Goal: Task Accomplishment & Management: Use online tool/utility

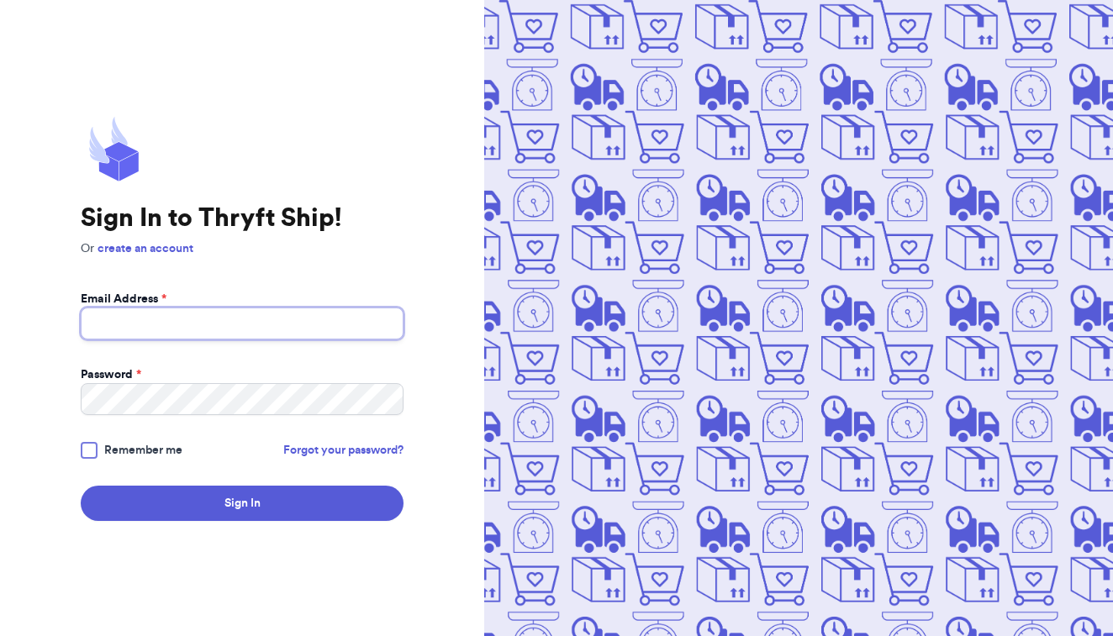
type input "[EMAIL_ADDRESS][DOMAIN_NAME]"
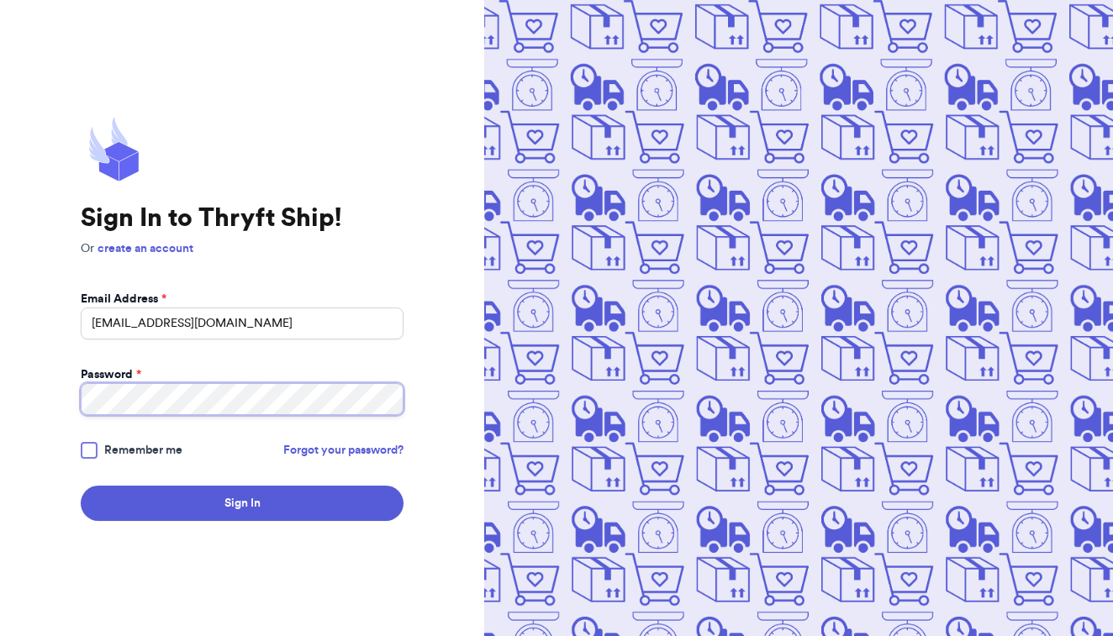
click at [242, 504] on button "Sign In" at bounding box center [242, 503] width 323 height 35
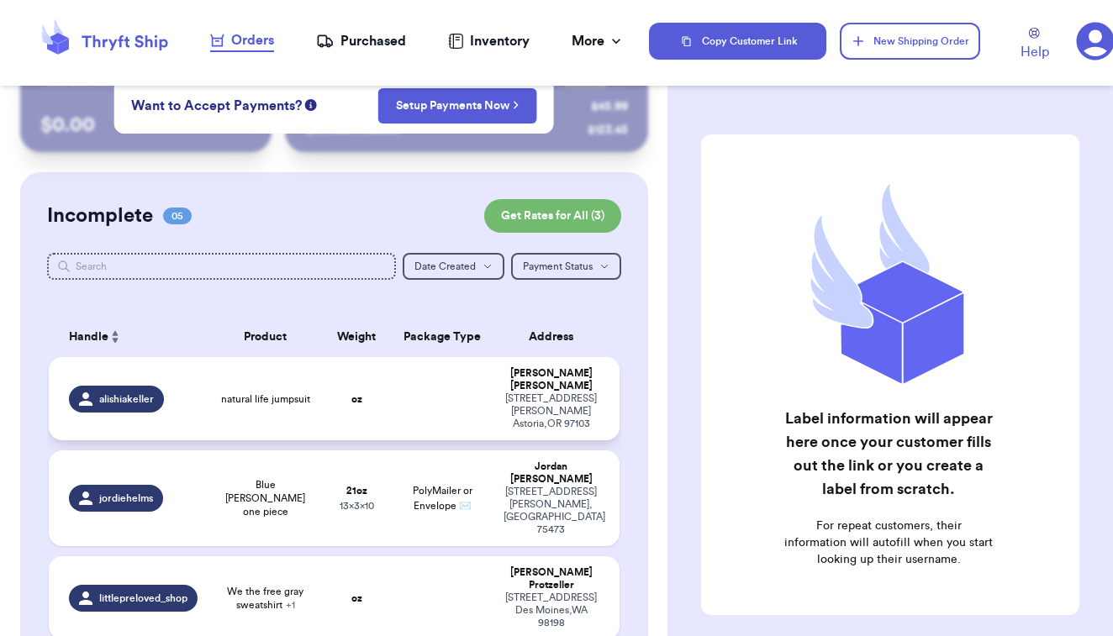
scroll to position [45, 0]
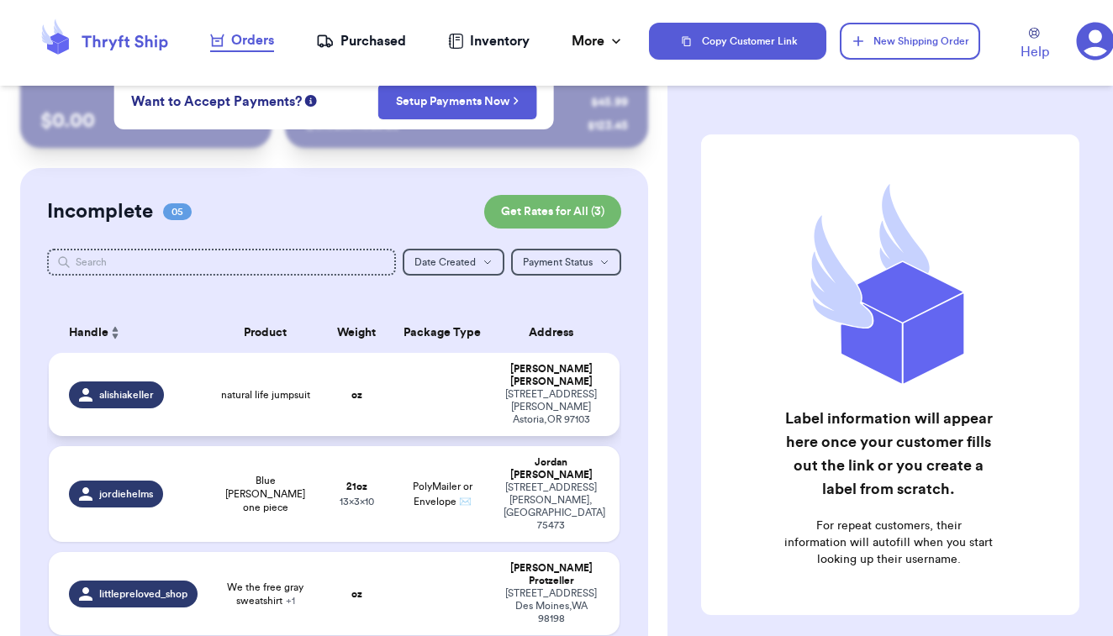
click at [407, 400] on td at bounding box center [442, 394] width 103 height 83
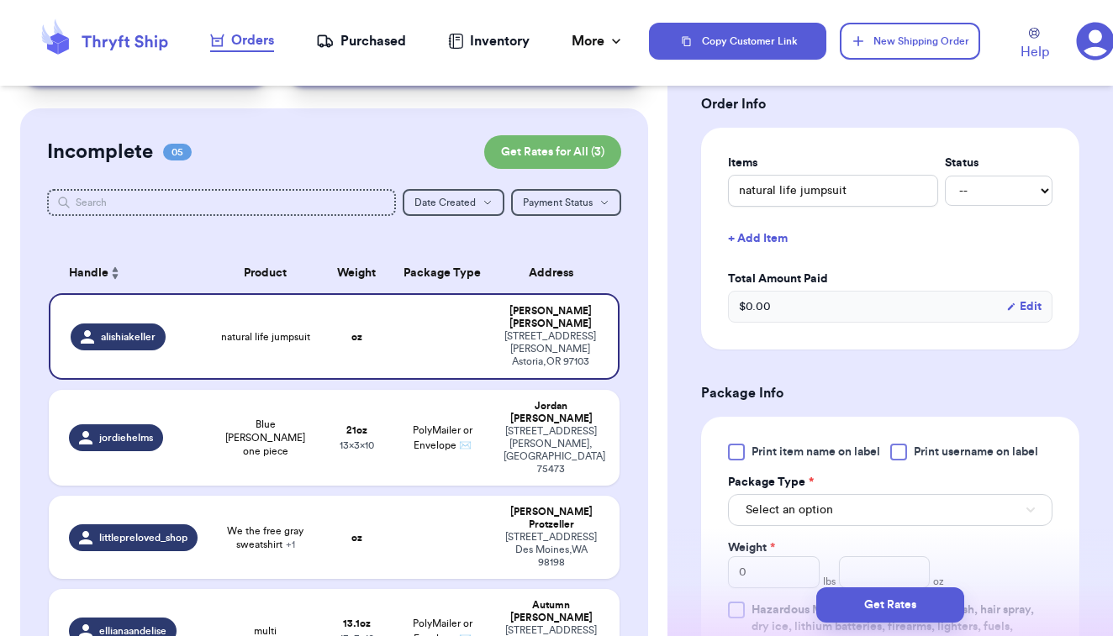
scroll to position [362, 0]
click at [736, 453] on div at bounding box center [736, 450] width 17 height 17
click at [0, 0] on input "Print item name on label" at bounding box center [0, 0] width 0 height 0
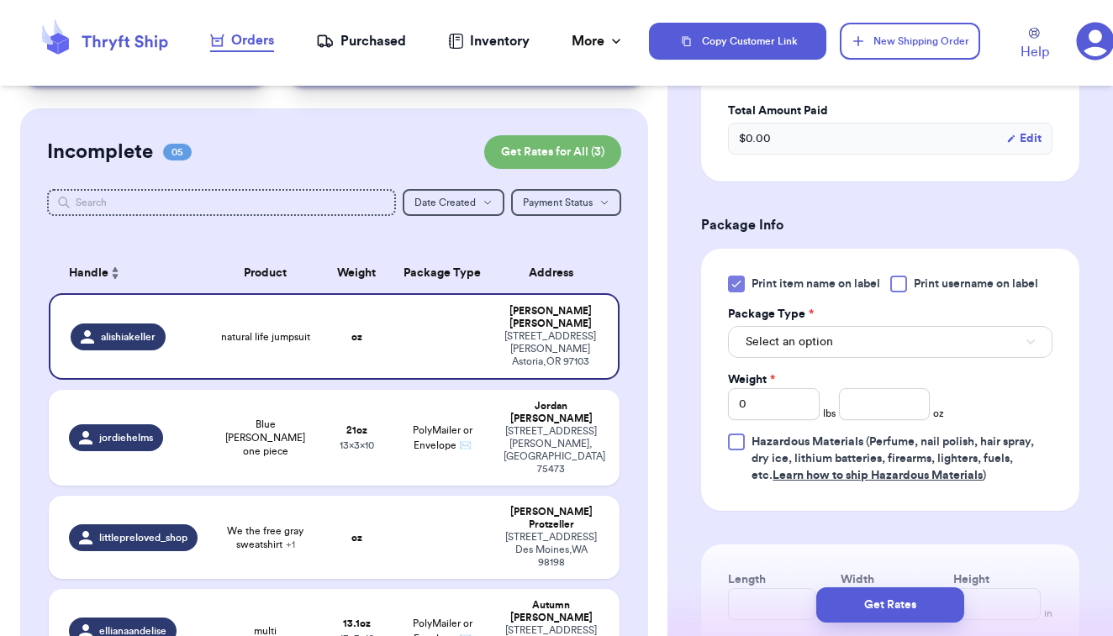
scroll to position [532, 0]
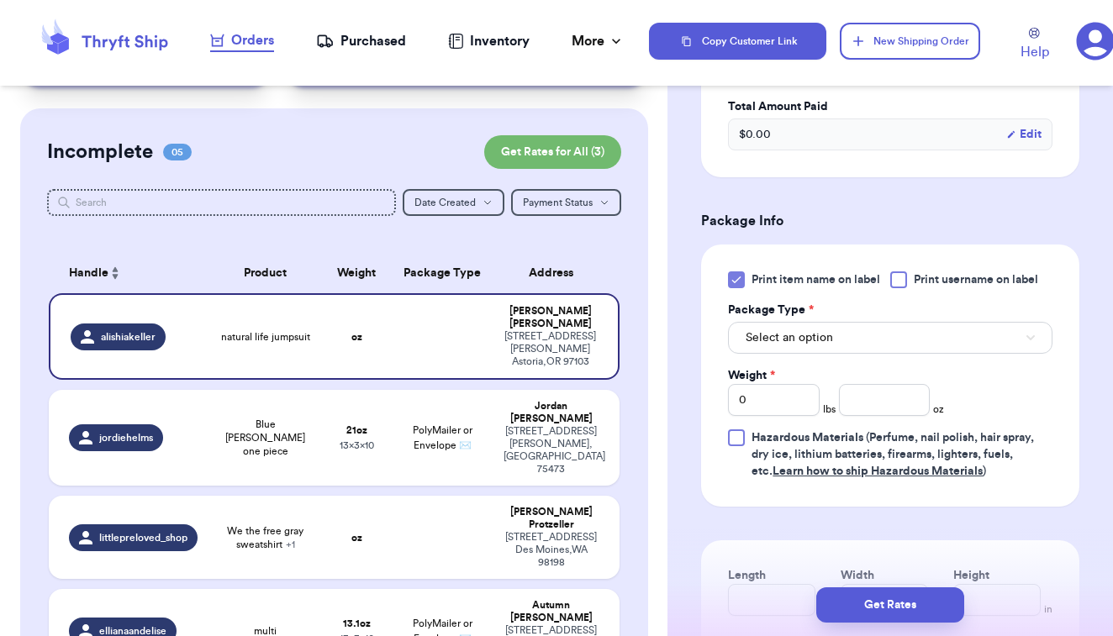
click at [847, 343] on button "Select an option" at bounding box center [890, 338] width 325 height 32
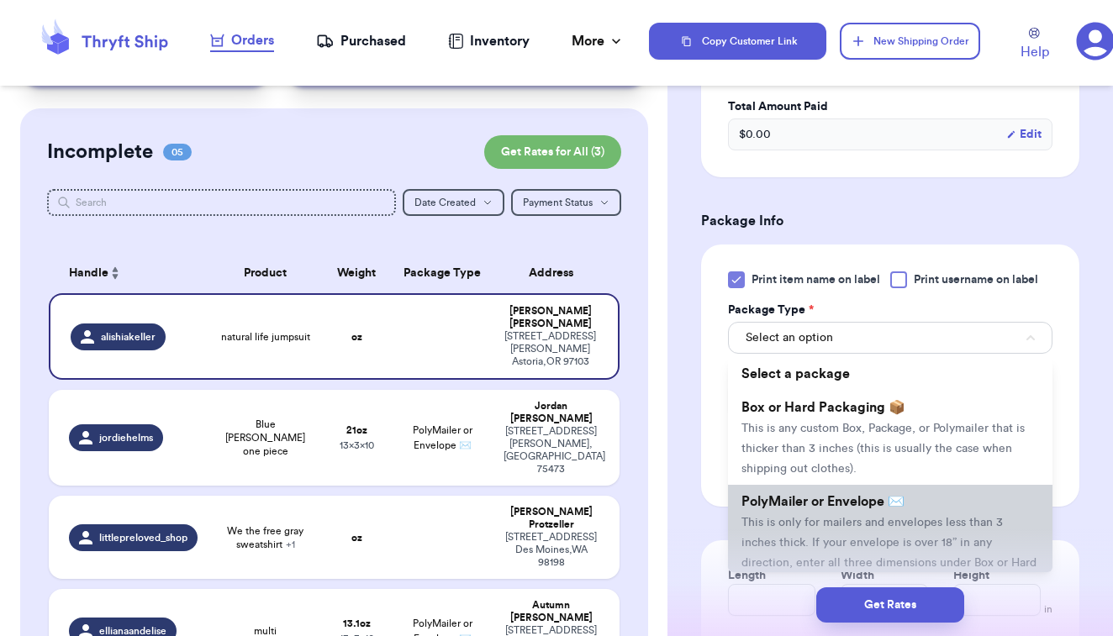
click at [797, 500] on span "PolyMailer or Envelope ✉️" at bounding box center [823, 501] width 163 height 13
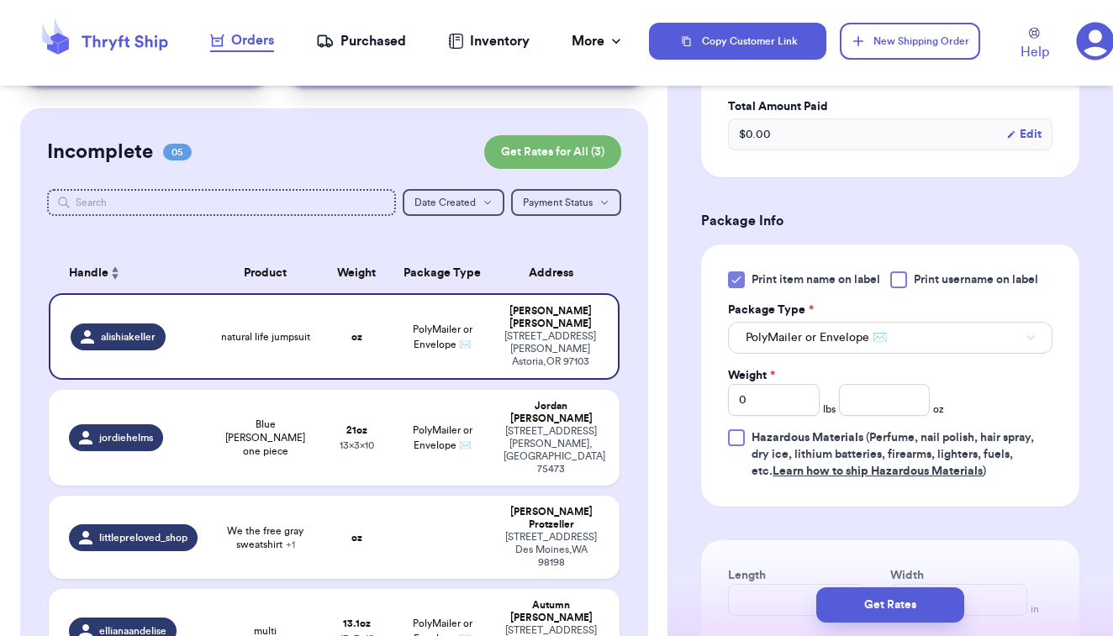
scroll to position [589, 0]
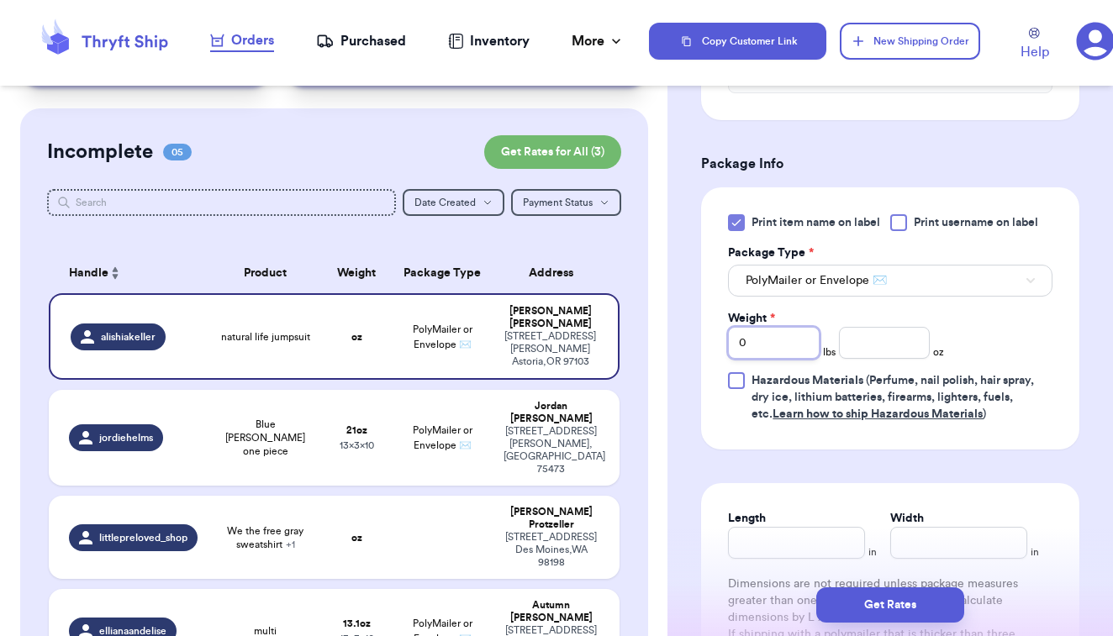
click at [800, 354] on input "0" at bounding box center [774, 343] width 92 height 32
type input "01"
type input "3.1"
type input "10"
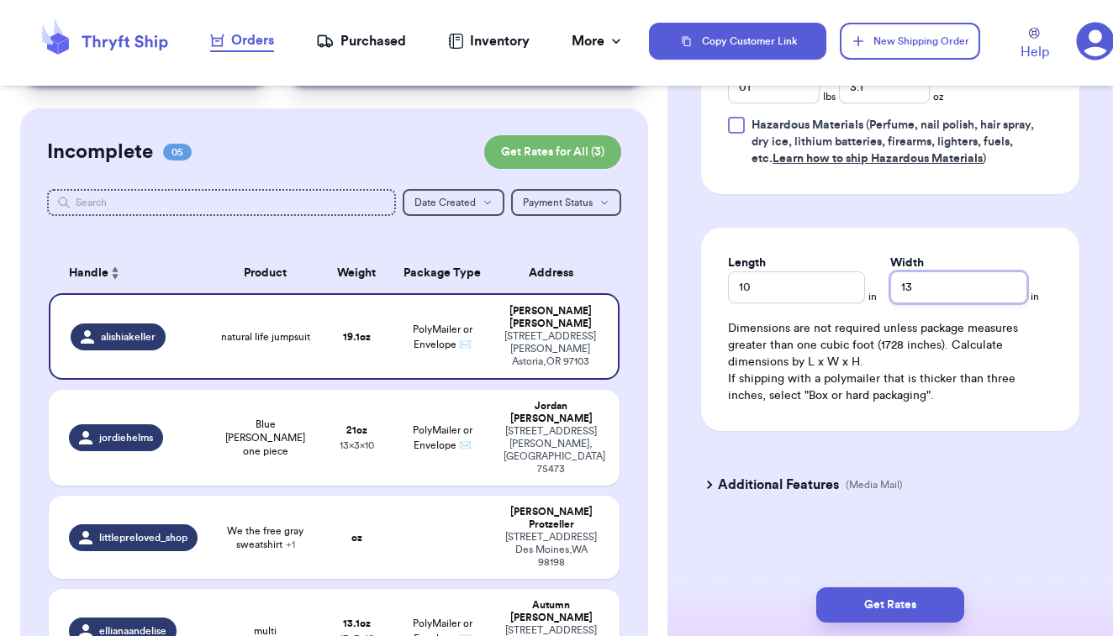
scroll to position [848, 0]
type input "13"
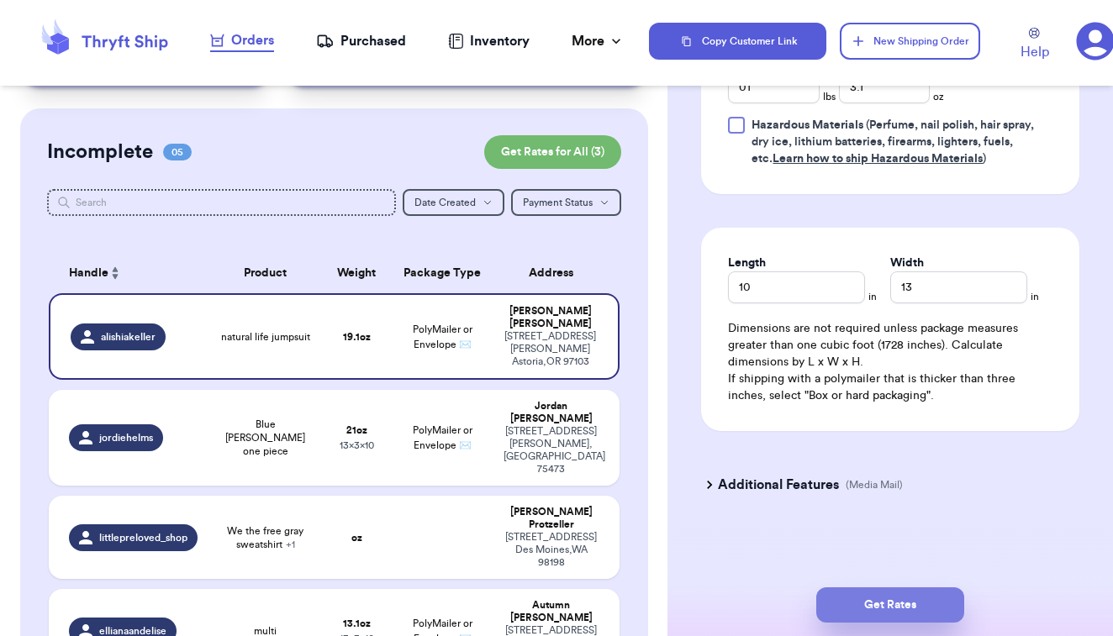
click at [875, 589] on button "Get Rates" at bounding box center [890, 605] width 148 height 35
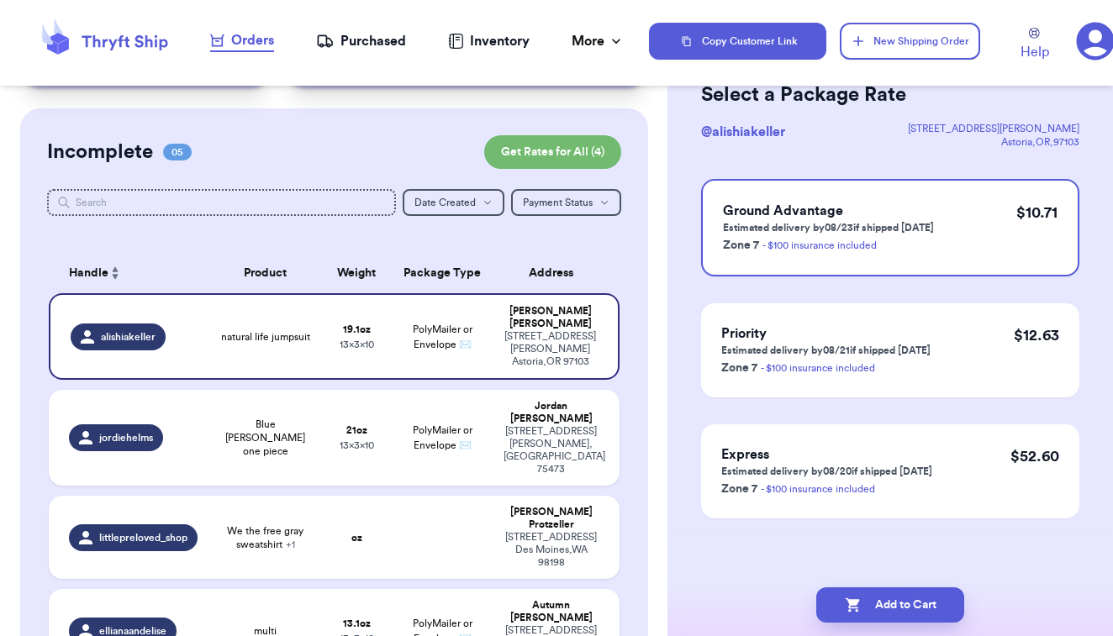
scroll to position [0, 0]
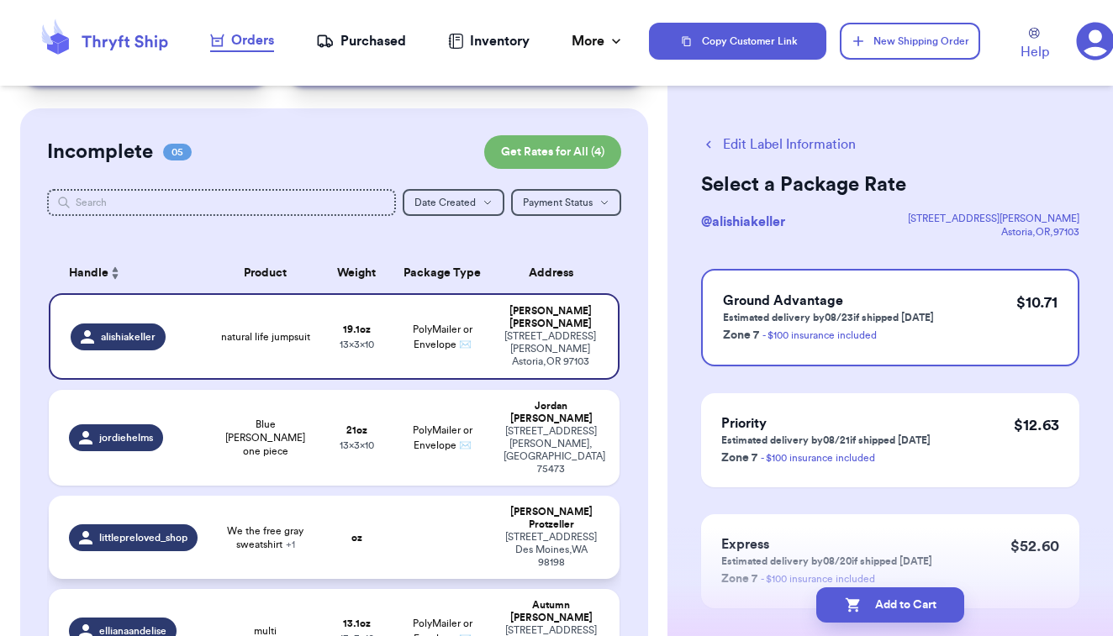
click at [456, 496] on td at bounding box center [442, 537] width 103 height 83
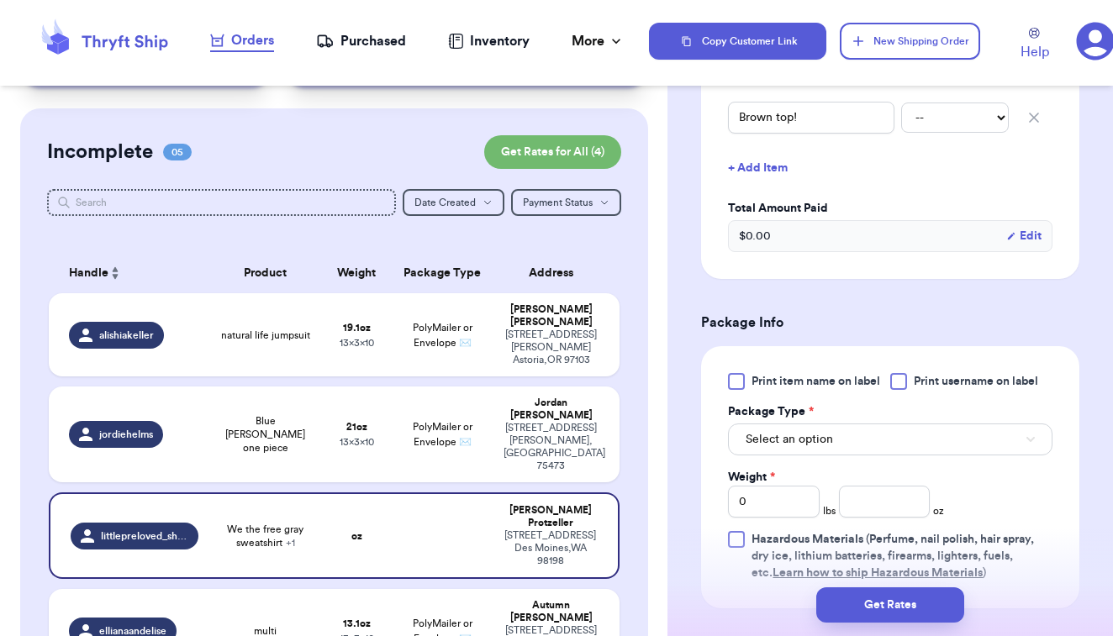
scroll to position [488, 0]
click at [742, 388] on div at bounding box center [736, 380] width 17 height 17
click at [0, 0] on input "Print item name on label" at bounding box center [0, 0] width 0 height 0
click at [777, 446] on span "Select an option" at bounding box center [789, 438] width 87 height 17
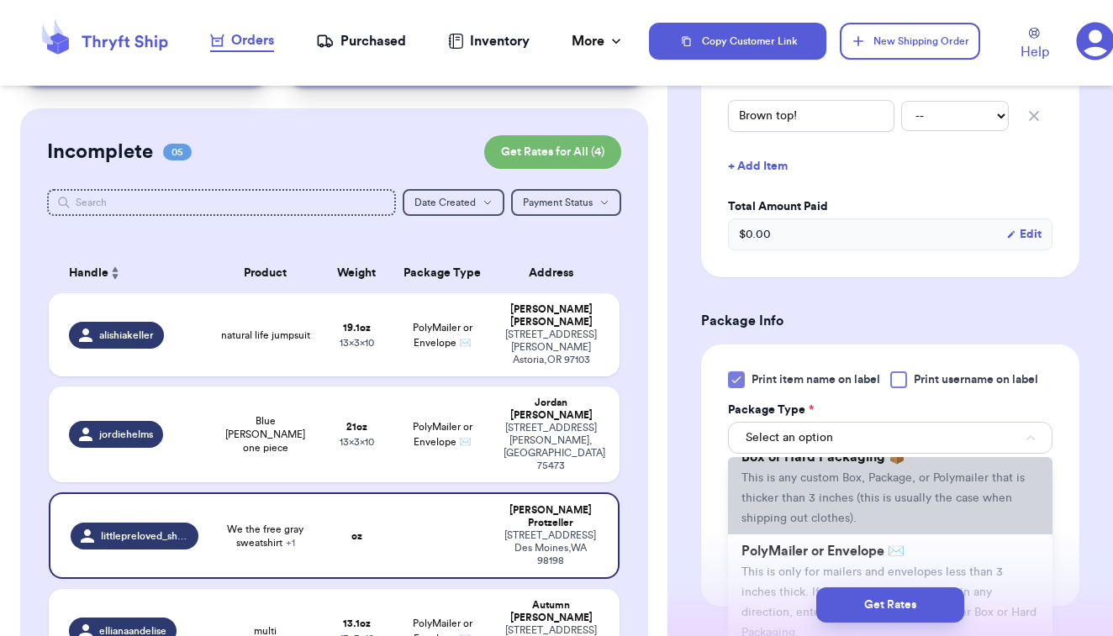
scroll to position [61, 0]
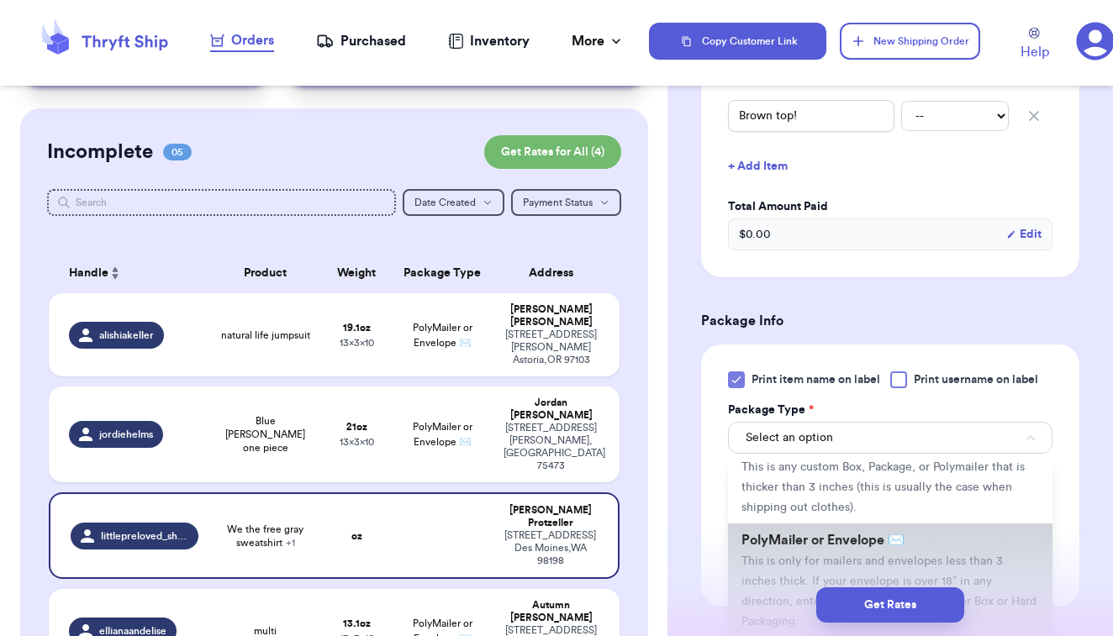
click at [774, 562] on span "This is only for mailers and envelopes less than 3 inches thick. If your envelo…" at bounding box center [889, 592] width 295 height 72
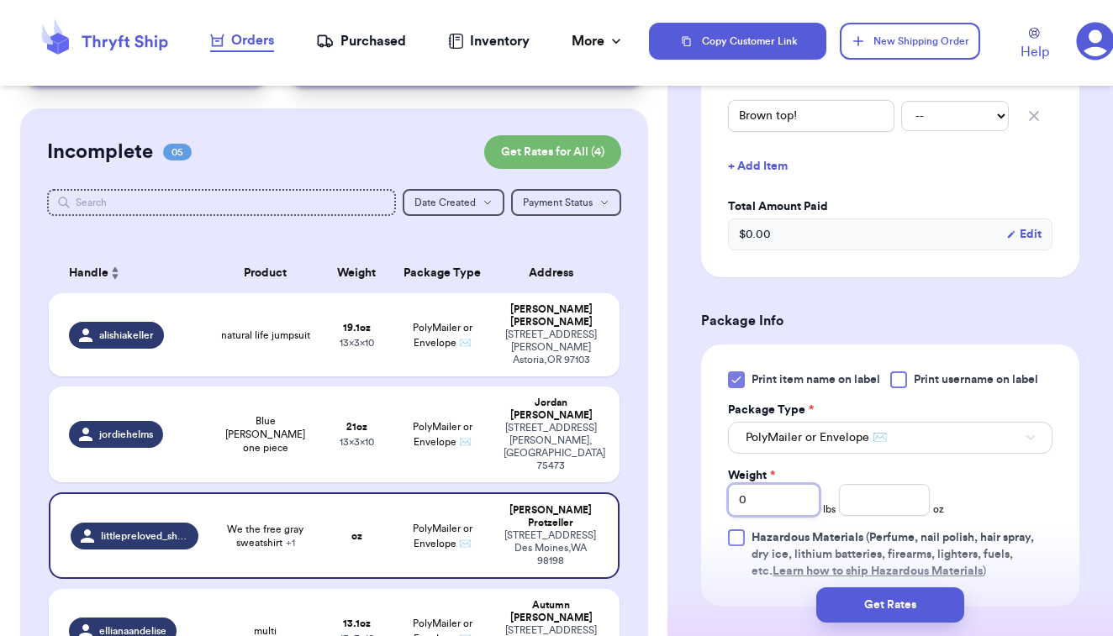
click at [779, 497] on input "0" at bounding box center [774, 500] width 92 height 32
type input "02"
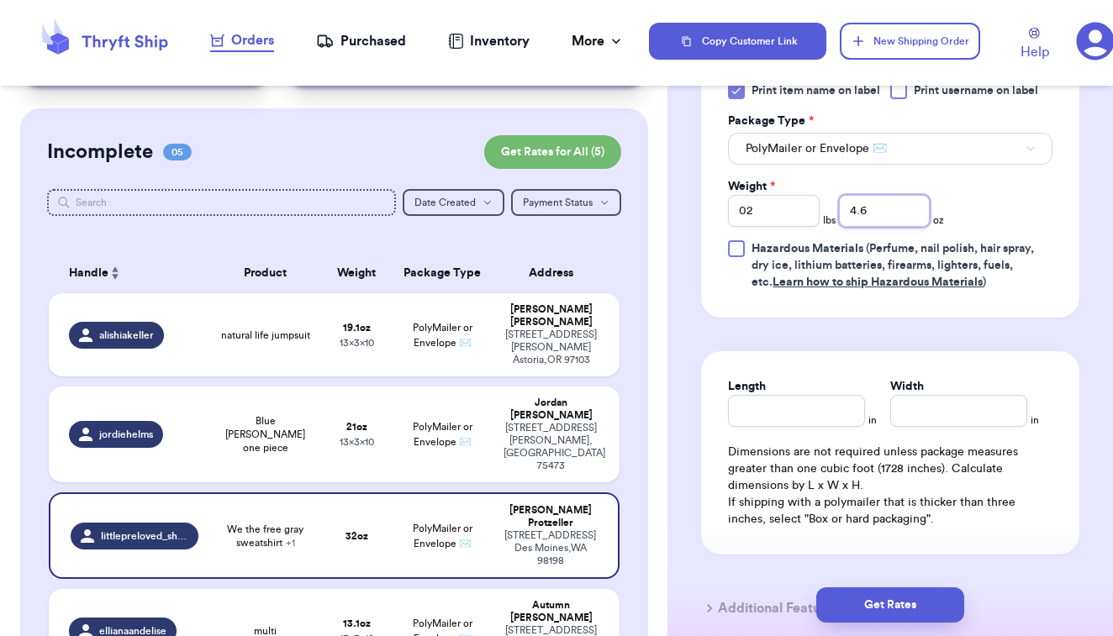
scroll to position [793, 0]
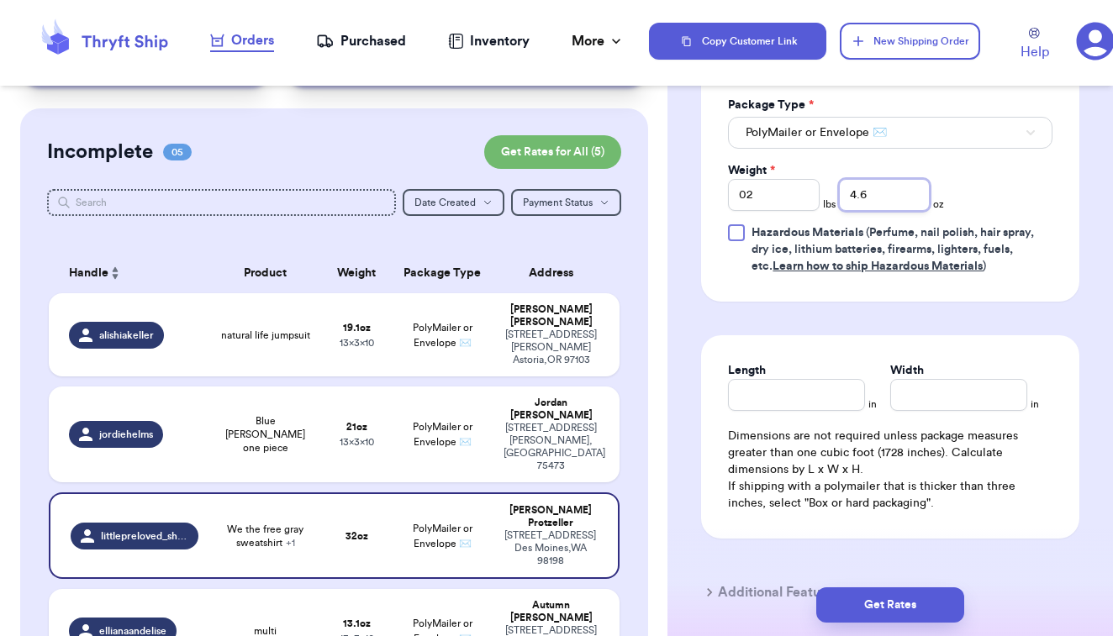
type input "4.6"
click at [832, 405] on input "Length" at bounding box center [796, 395] width 137 height 32
type input "12"
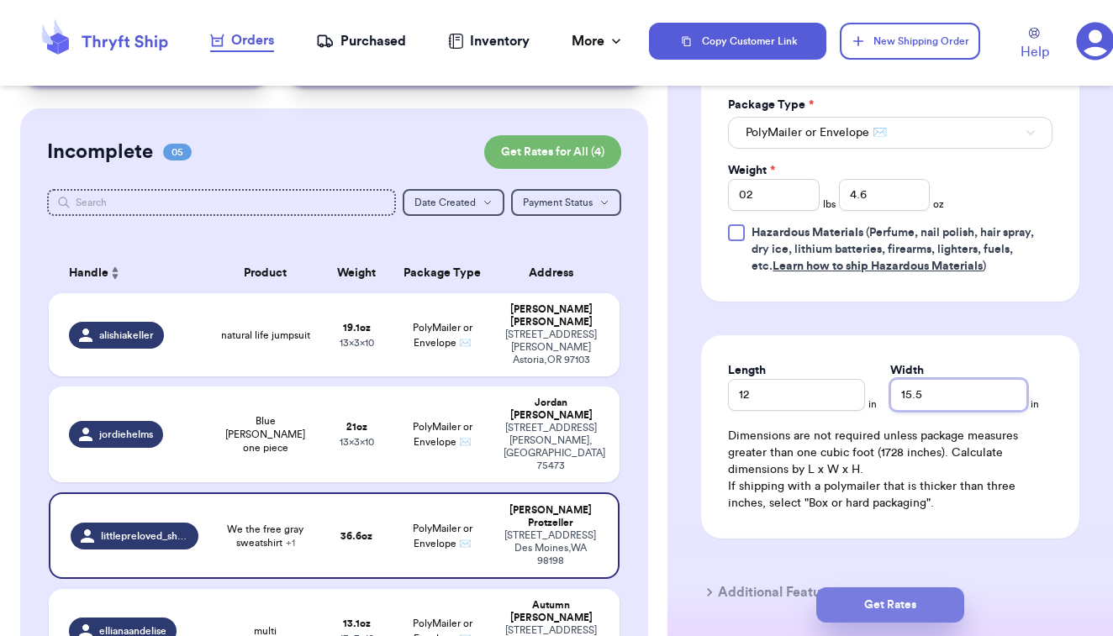
type input "15.5"
click at [853, 593] on button "Get Rates" at bounding box center [890, 605] width 148 height 35
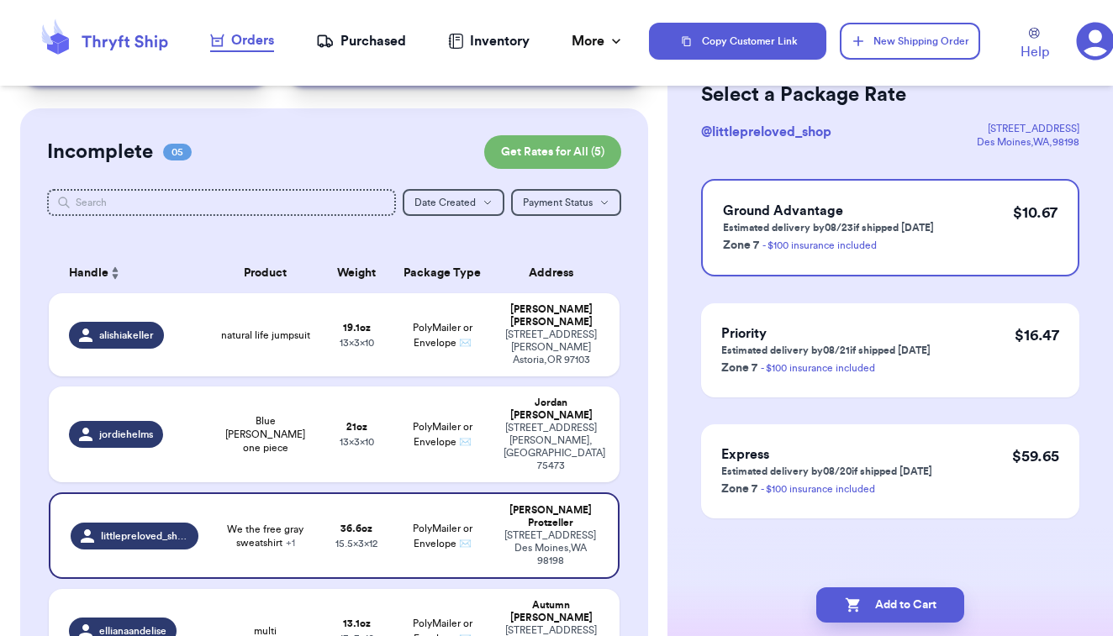
scroll to position [0, 0]
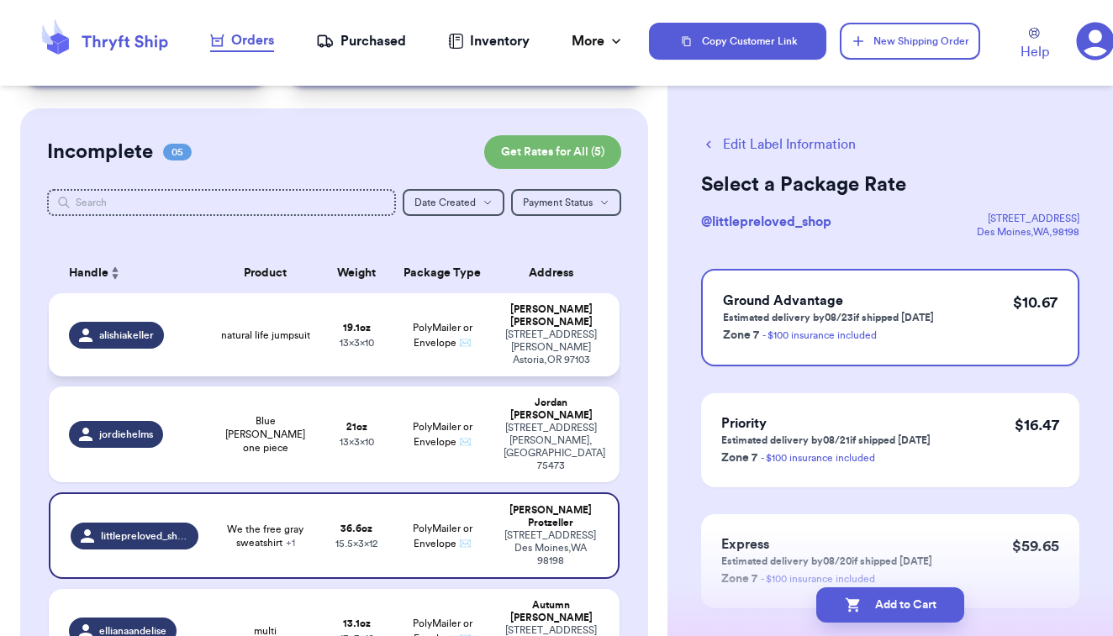
click at [431, 332] on td "PolyMailer or Envelope ✉️" at bounding box center [442, 334] width 103 height 83
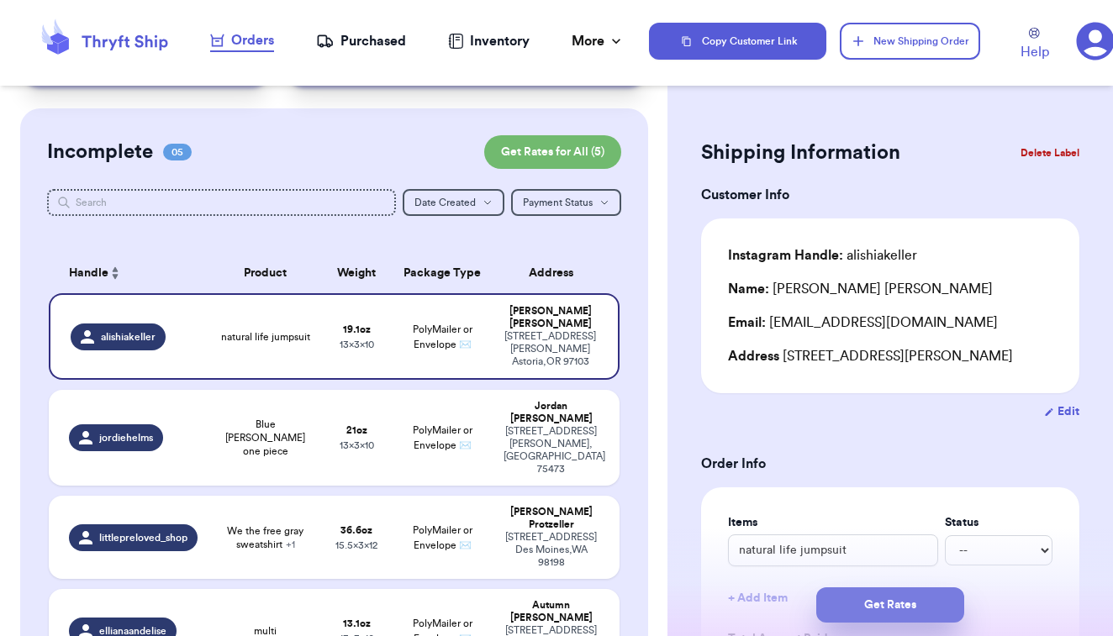
click at [832, 602] on button "Get Rates" at bounding box center [890, 605] width 148 height 35
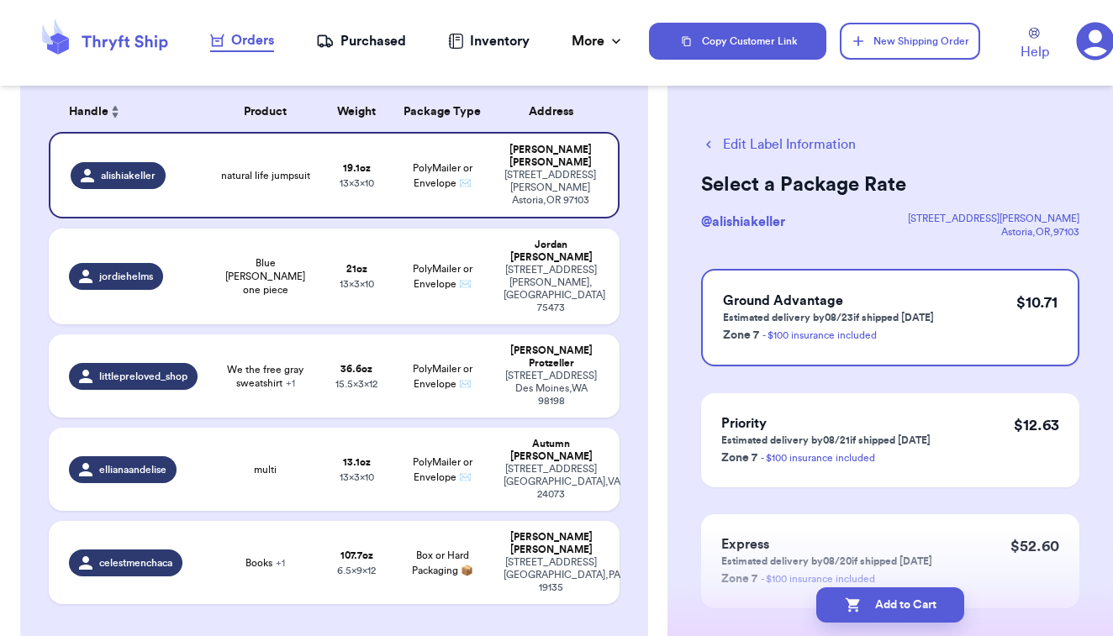
scroll to position [288, 0]
